Goal: Task Accomplishment & Management: Manage account settings

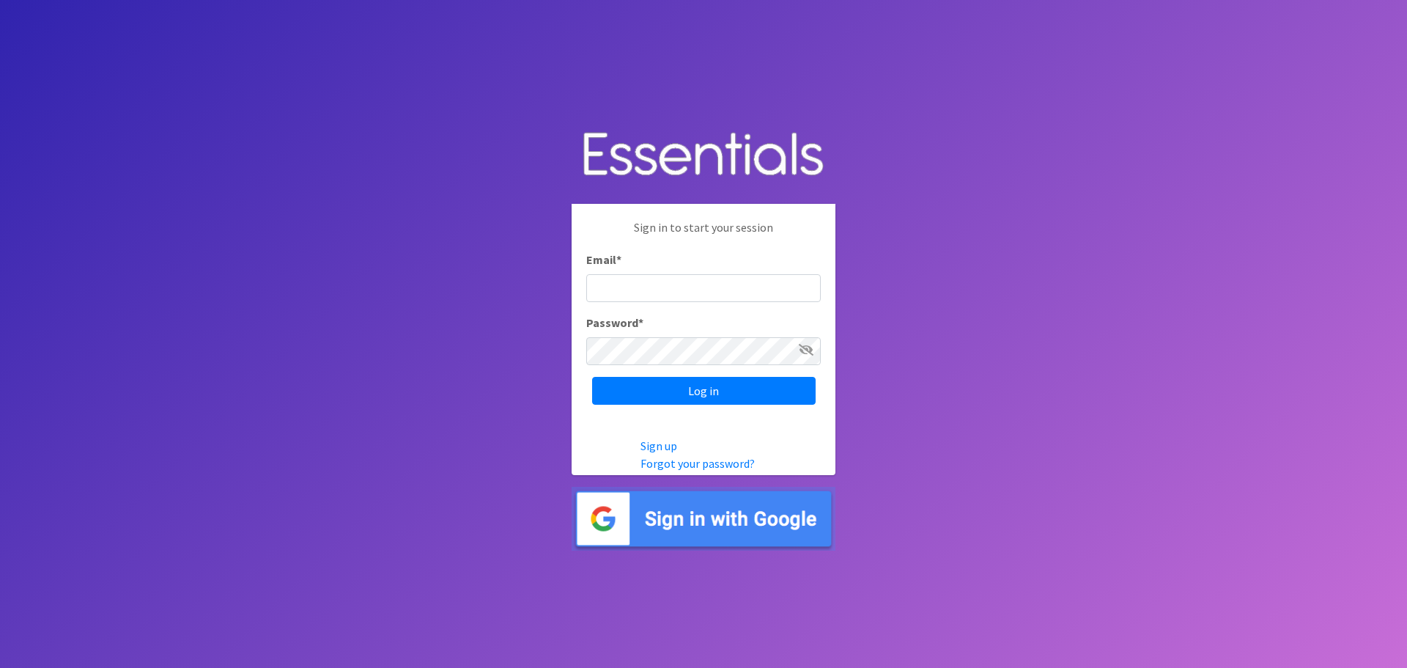
click at [752, 287] on input "Email *" at bounding box center [703, 288] width 235 height 28
type input "tshaughnessy@ccozarks.org"
click at [592, 377] on input "Log in" at bounding box center [704, 391] width 224 height 28
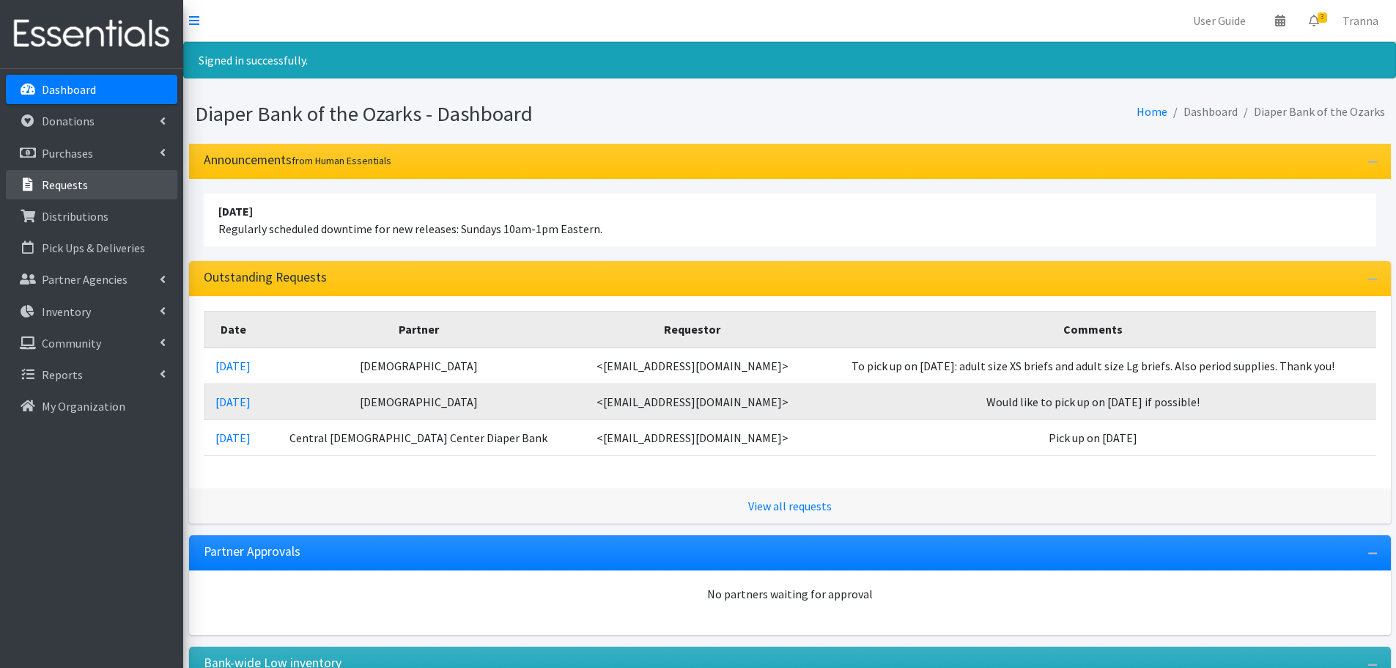
click at [52, 180] on p "Requests" at bounding box center [65, 184] width 46 height 15
